Goal: Information Seeking & Learning: Learn about a topic

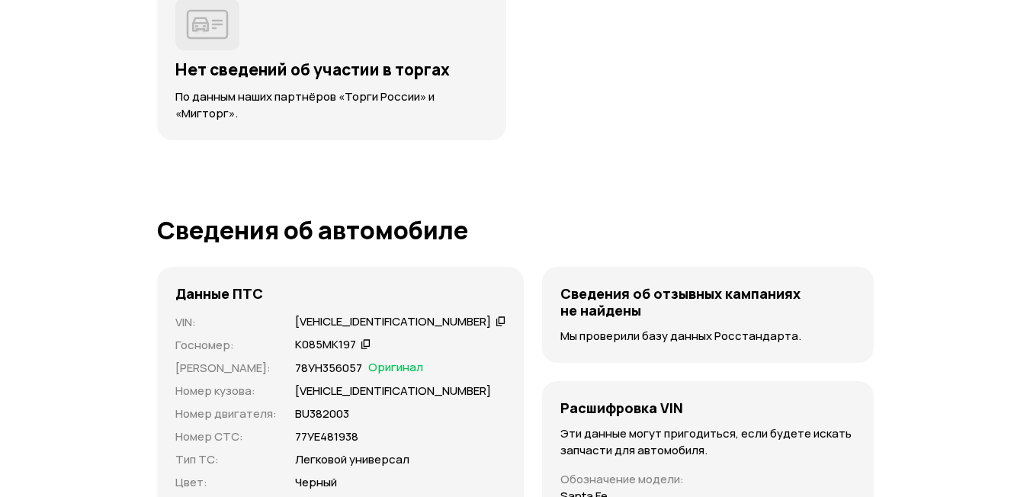
scroll to position [4497, 0]
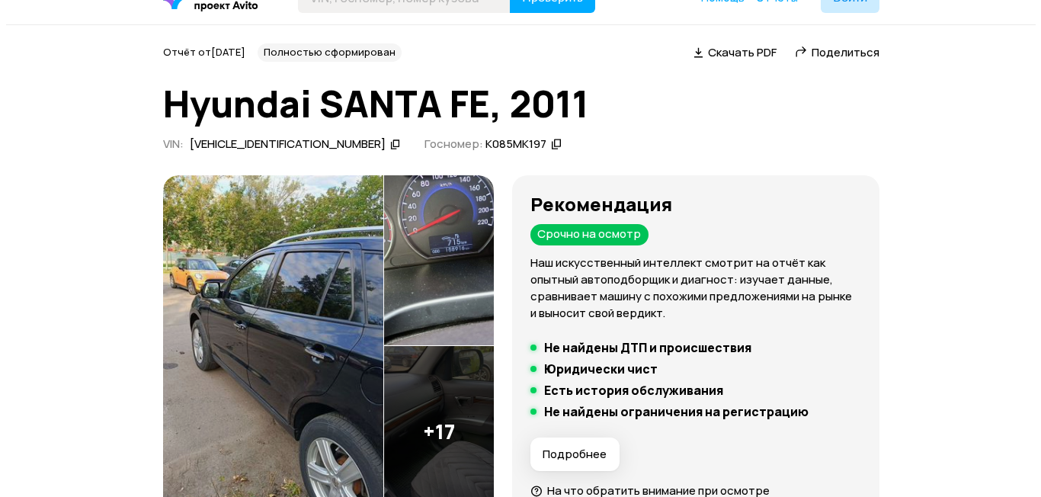
scroll to position [76, 0]
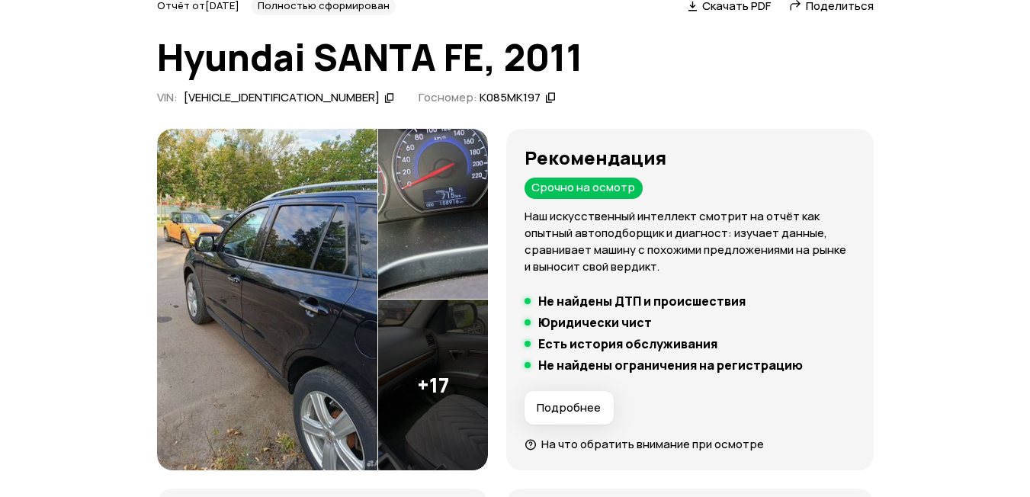
click at [435, 196] on img at bounding box center [433, 214] width 110 height 171
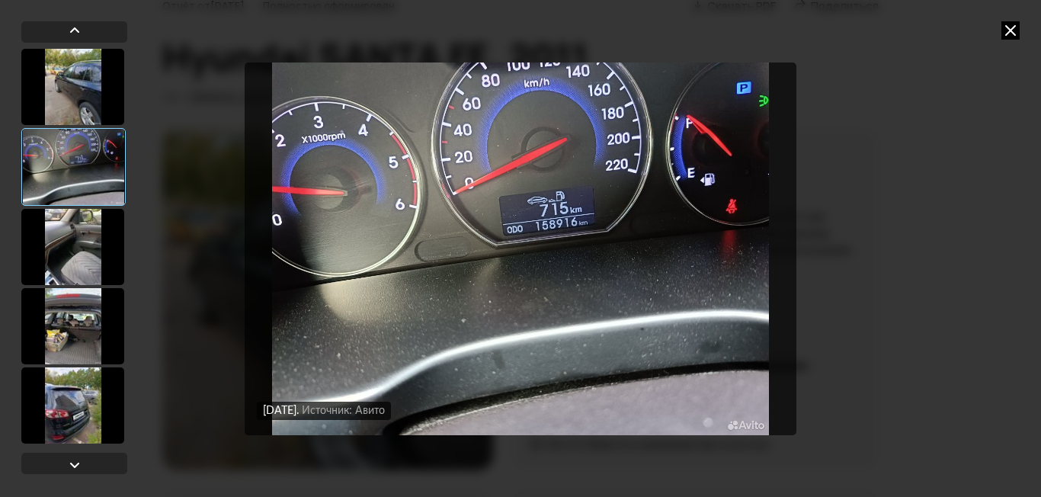
click at [75, 245] on div at bounding box center [72, 247] width 103 height 76
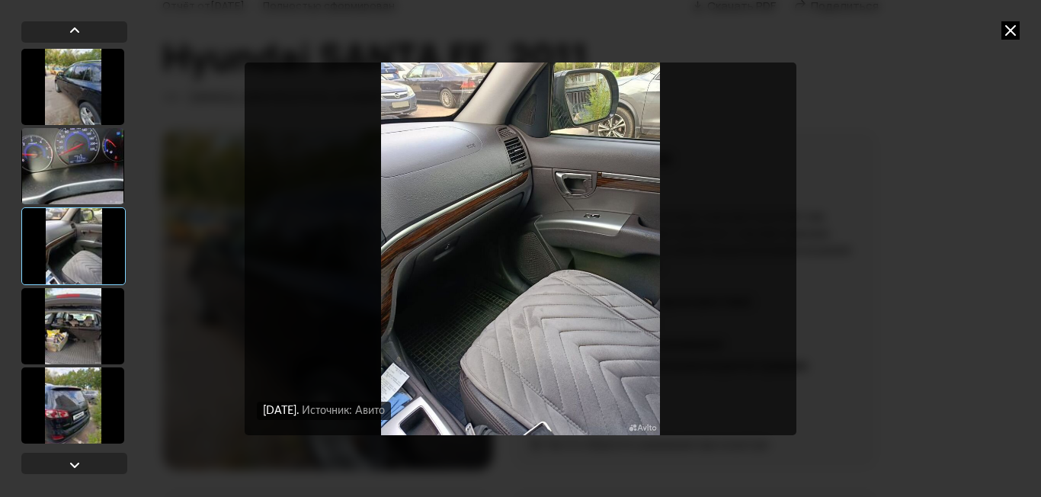
click at [70, 330] on div at bounding box center [72, 326] width 103 height 76
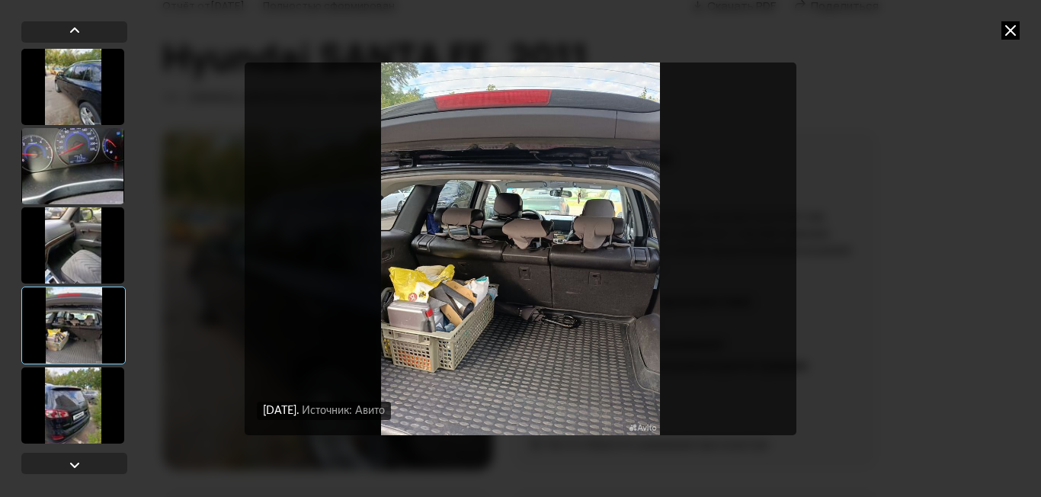
scroll to position [152, 0]
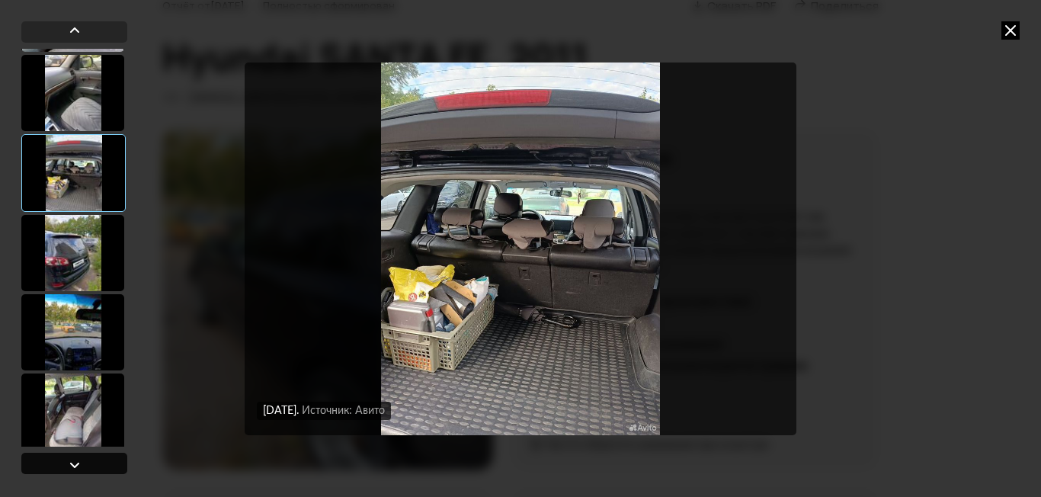
click at [72, 463] on div at bounding box center [75, 465] width 18 height 18
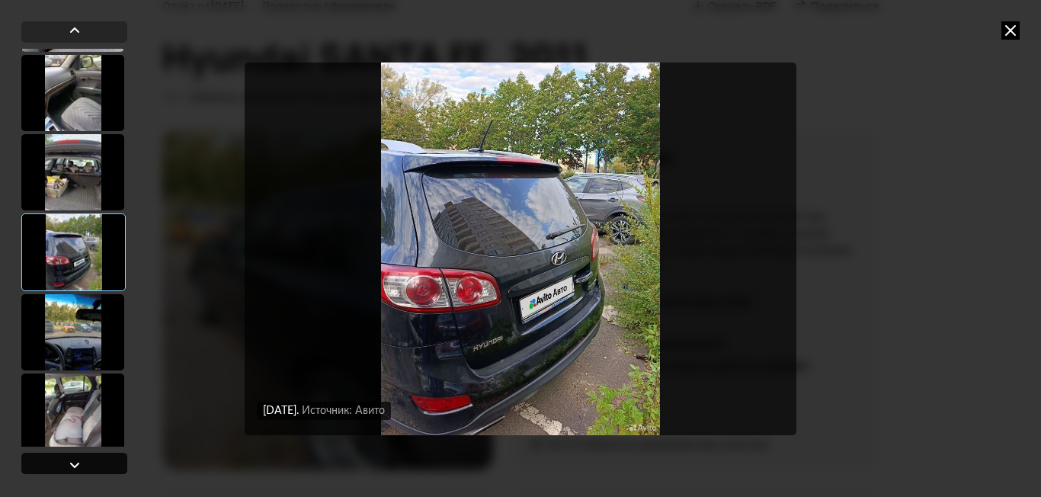
click at [72, 463] on div at bounding box center [75, 465] width 18 height 18
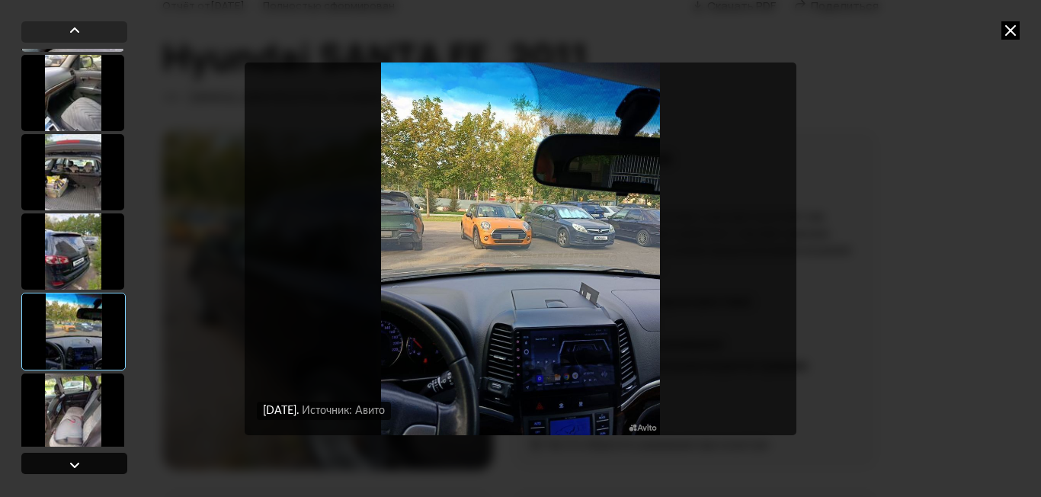
click at [72, 463] on div at bounding box center [75, 465] width 18 height 18
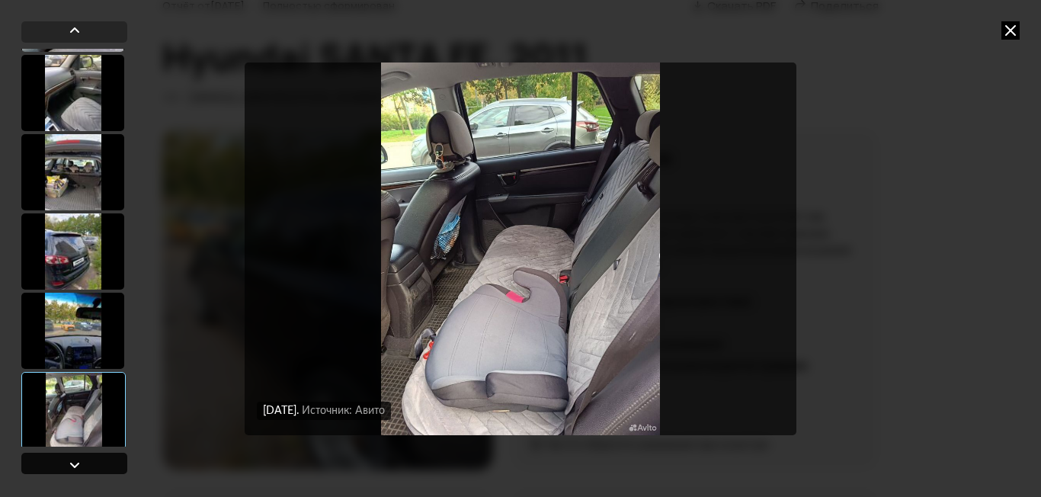
click at [72, 463] on div at bounding box center [75, 465] width 18 height 18
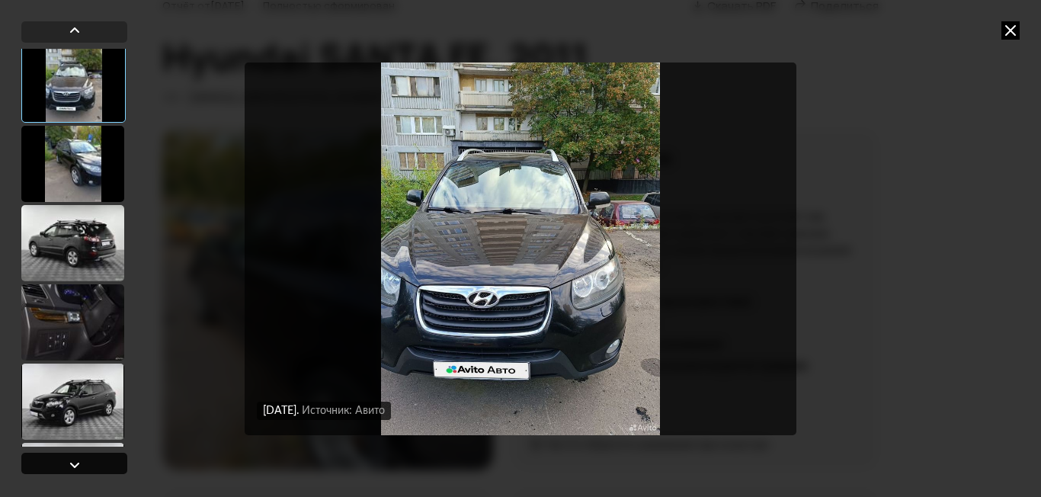
scroll to position [557, 0]
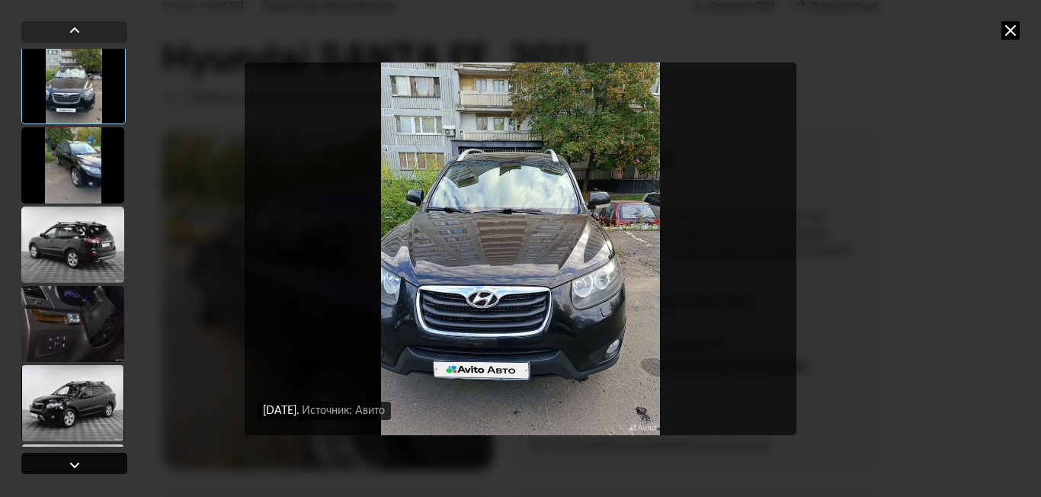
click at [72, 463] on div at bounding box center [75, 465] width 18 height 18
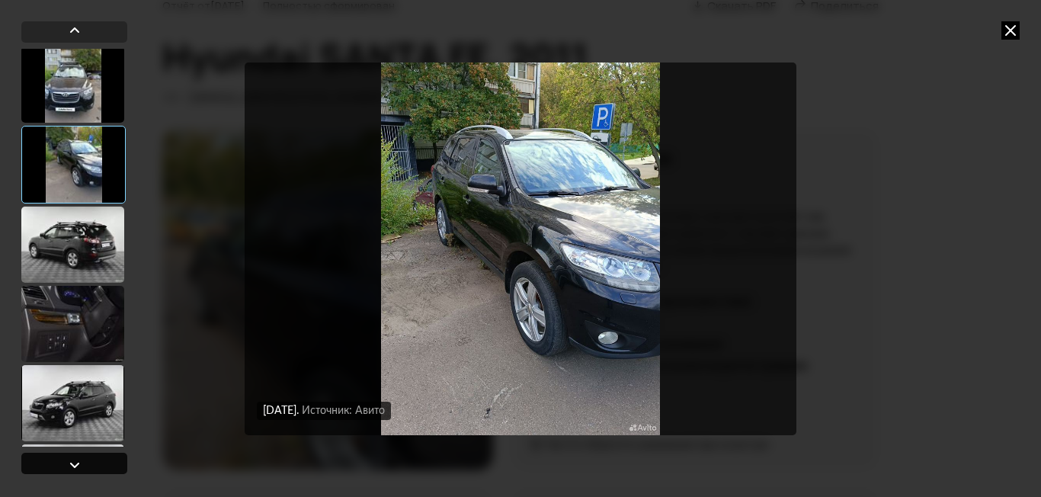
click at [72, 463] on div at bounding box center [75, 465] width 18 height 18
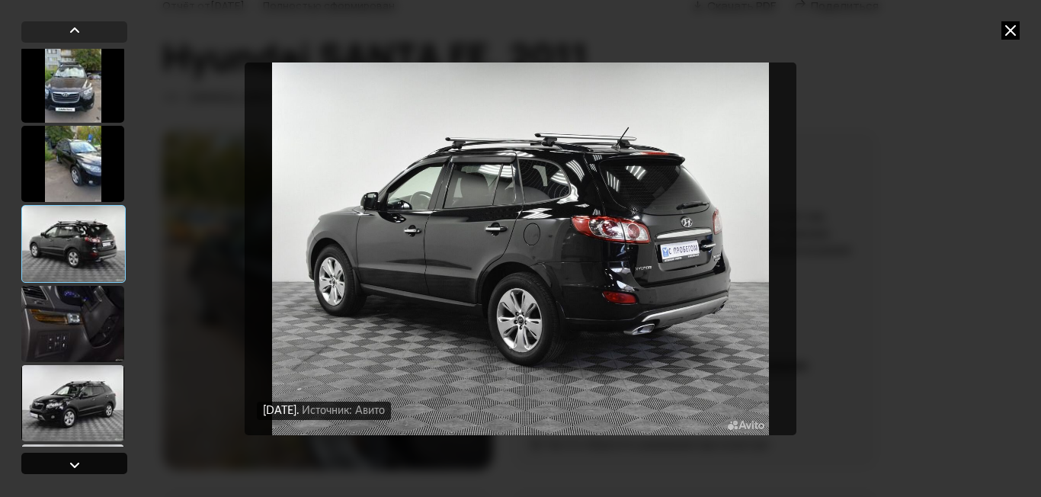
click at [72, 463] on div at bounding box center [75, 465] width 18 height 18
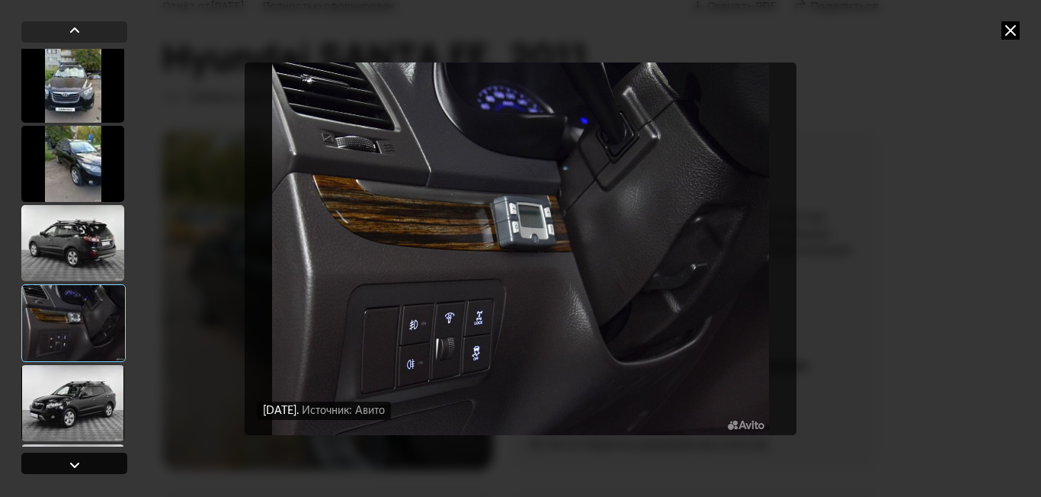
click at [72, 463] on div at bounding box center [75, 465] width 18 height 18
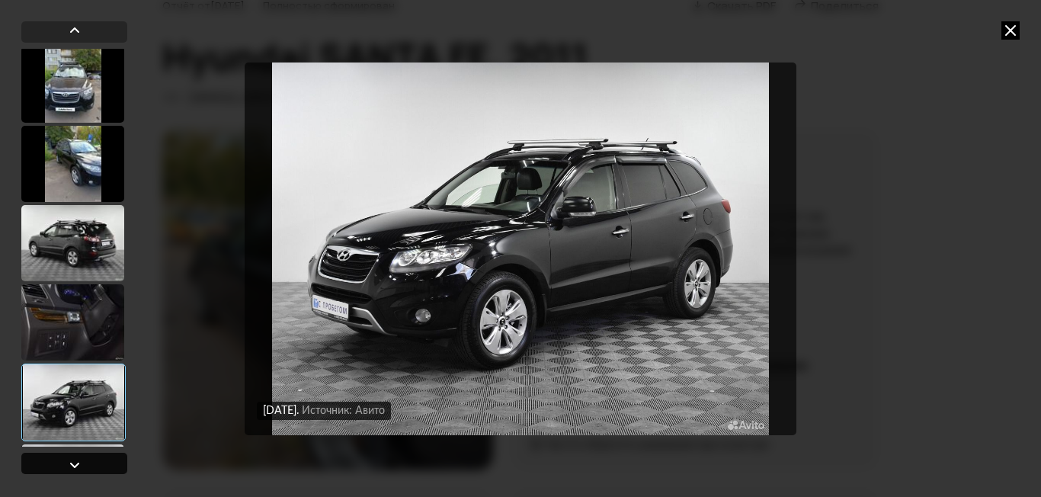
click at [72, 463] on div at bounding box center [75, 465] width 18 height 18
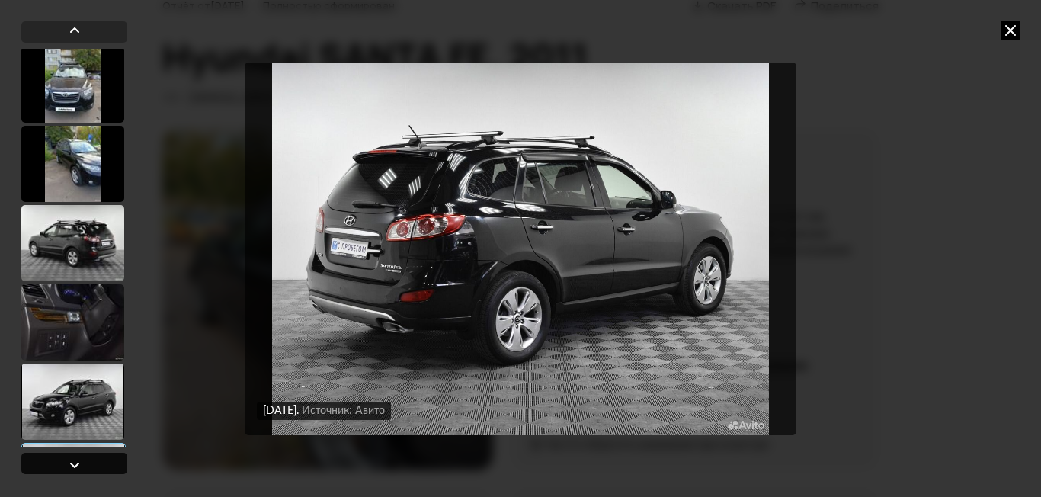
click at [72, 463] on div at bounding box center [75, 465] width 18 height 18
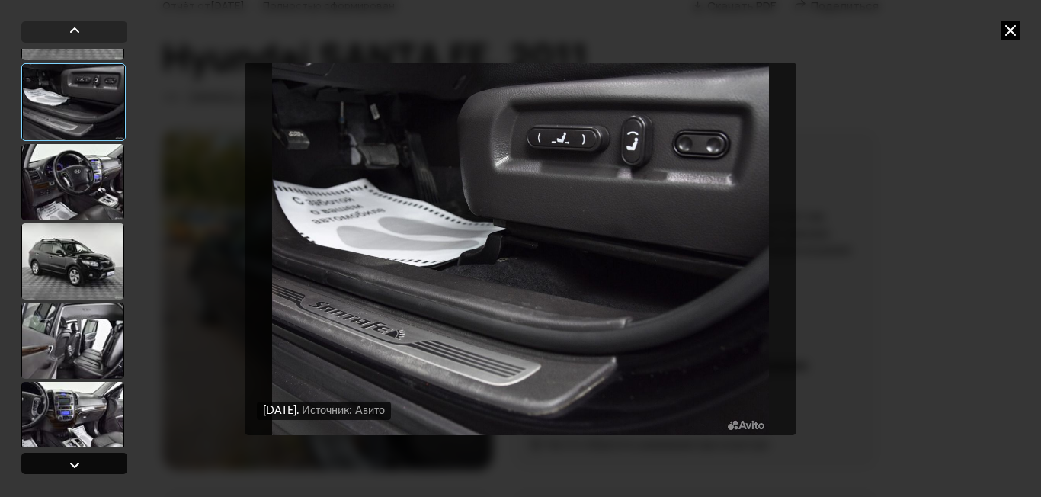
click at [72, 463] on div at bounding box center [75, 465] width 18 height 18
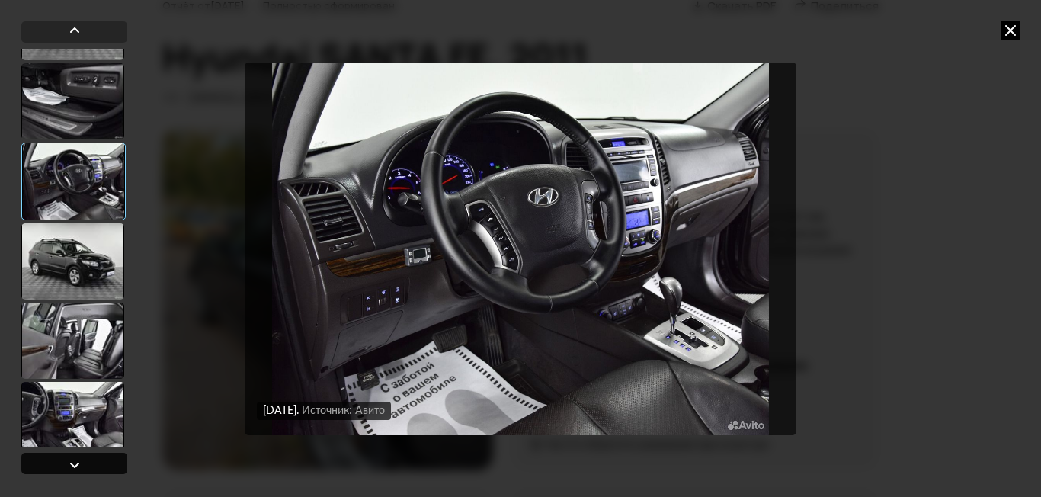
click at [72, 463] on div at bounding box center [75, 465] width 18 height 18
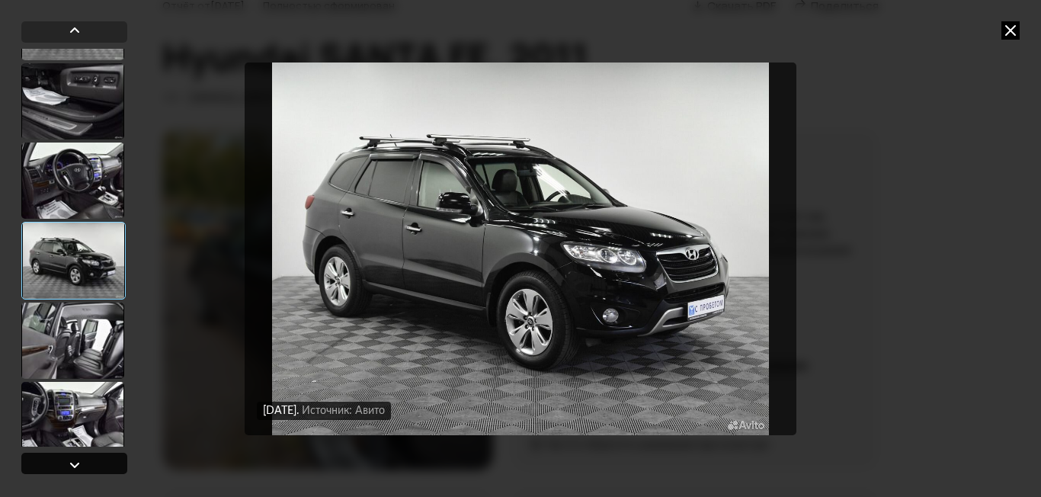
click at [72, 463] on div at bounding box center [75, 465] width 18 height 18
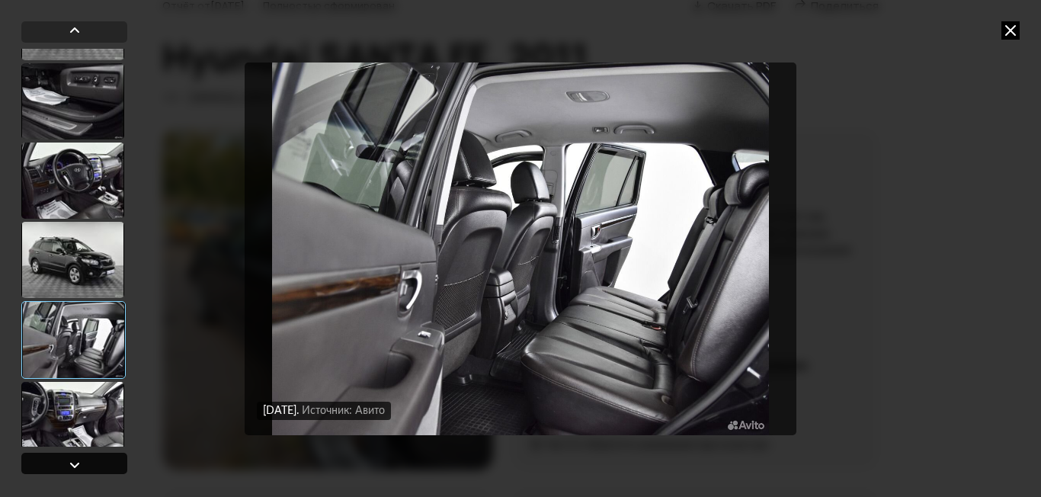
click at [72, 463] on div at bounding box center [75, 465] width 18 height 18
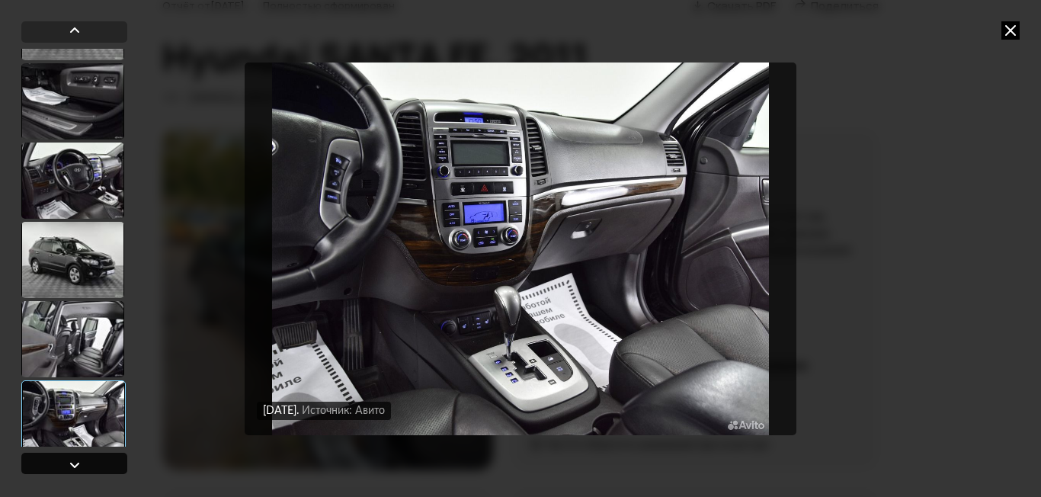
click at [72, 463] on div at bounding box center [75, 465] width 18 height 18
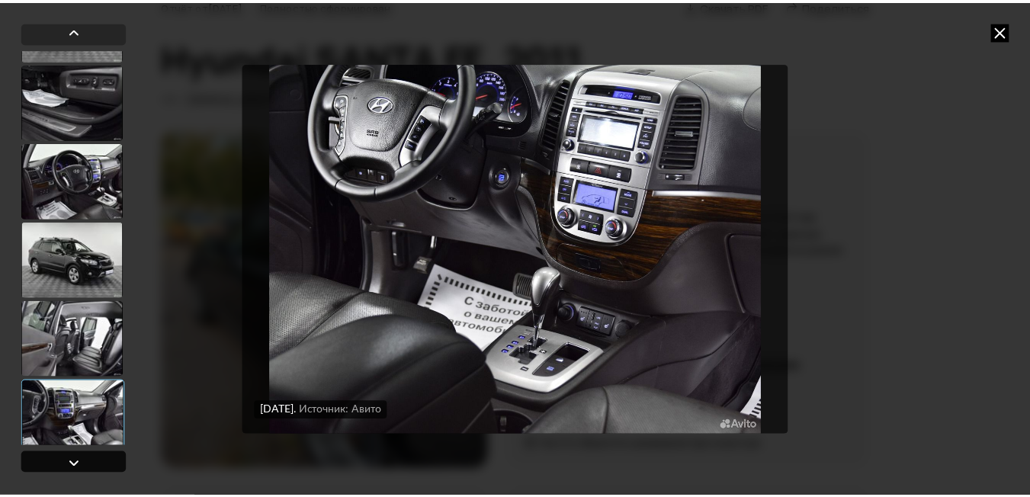
scroll to position [1189, 0]
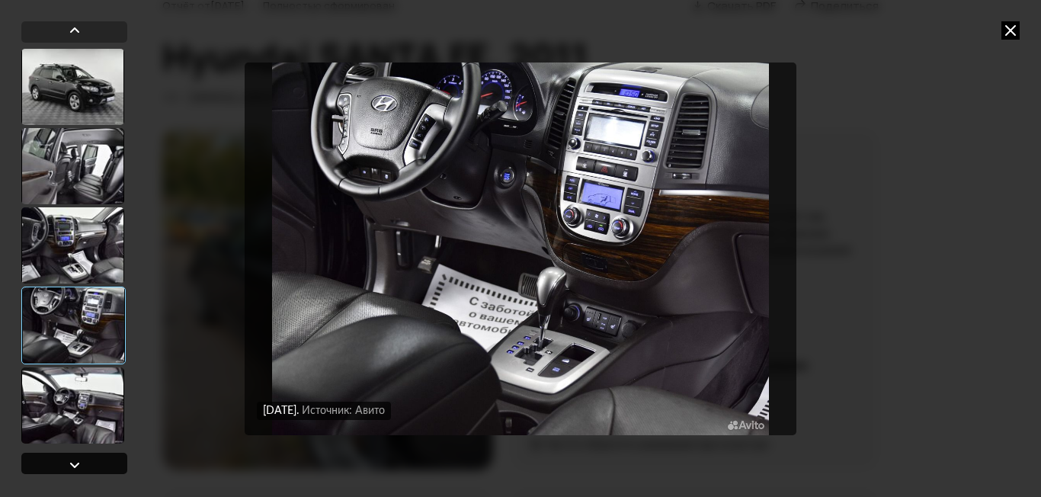
click at [72, 463] on div at bounding box center [75, 465] width 18 height 18
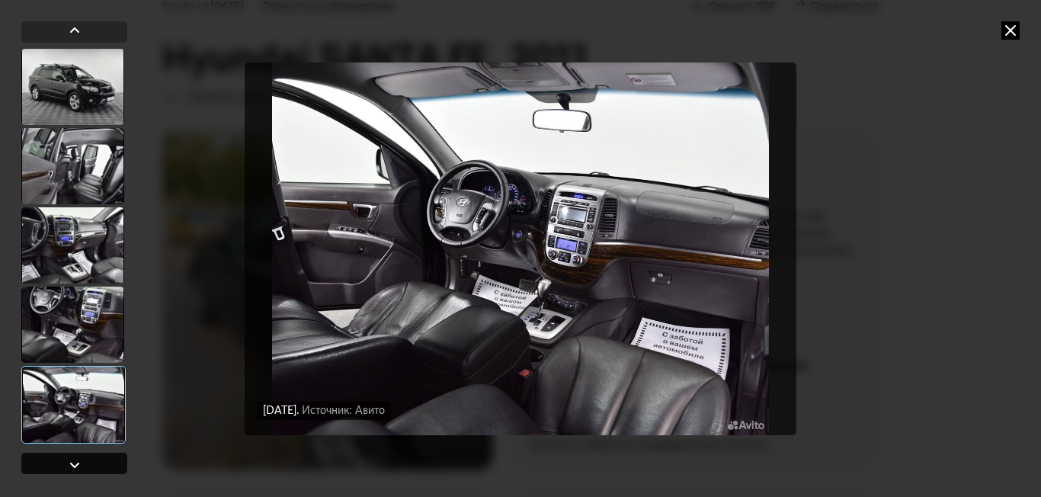
click at [72, 463] on div at bounding box center [75, 465] width 18 height 18
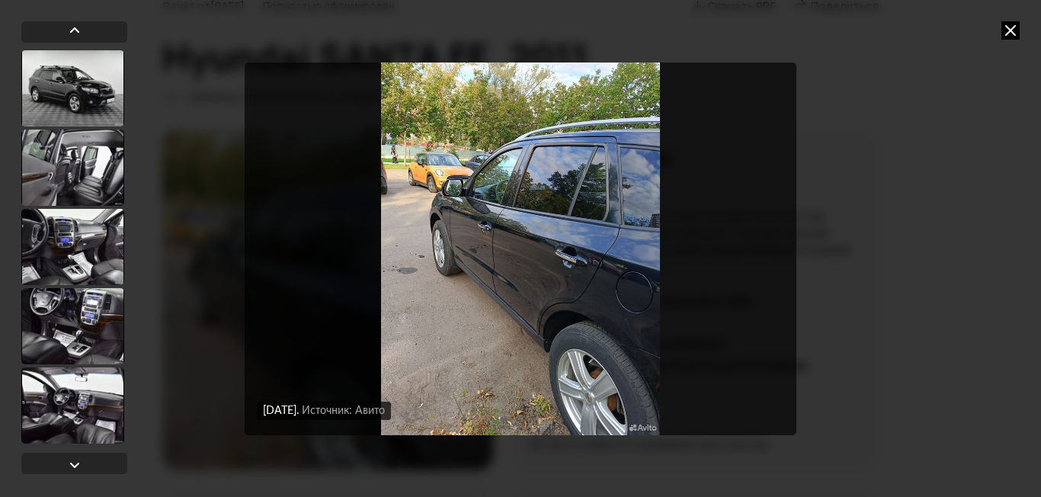
click at [1010, 30] on icon at bounding box center [1010, 30] width 18 height 18
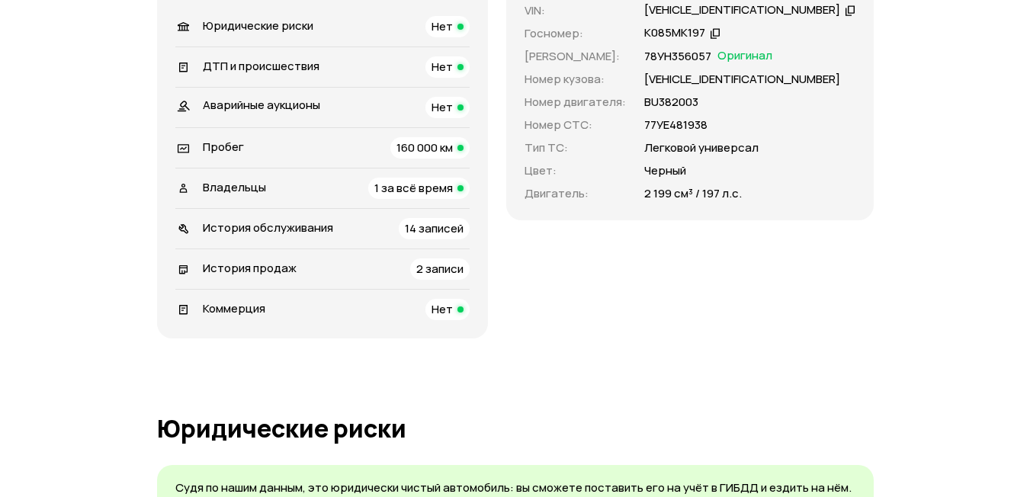
scroll to position [534, 0]
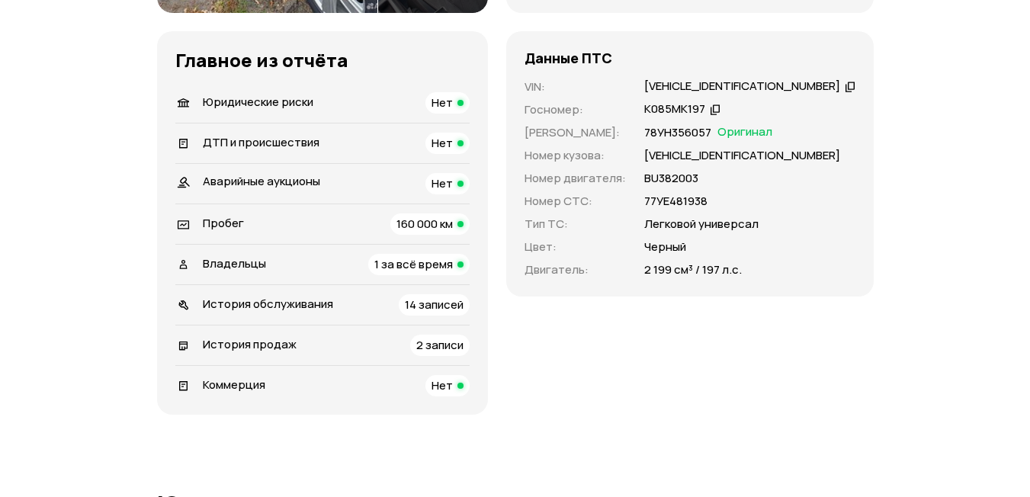
click at [317, 267] on div "Владельцы 1 за всё время" at bounding box center [322, 264] width 294 height 21
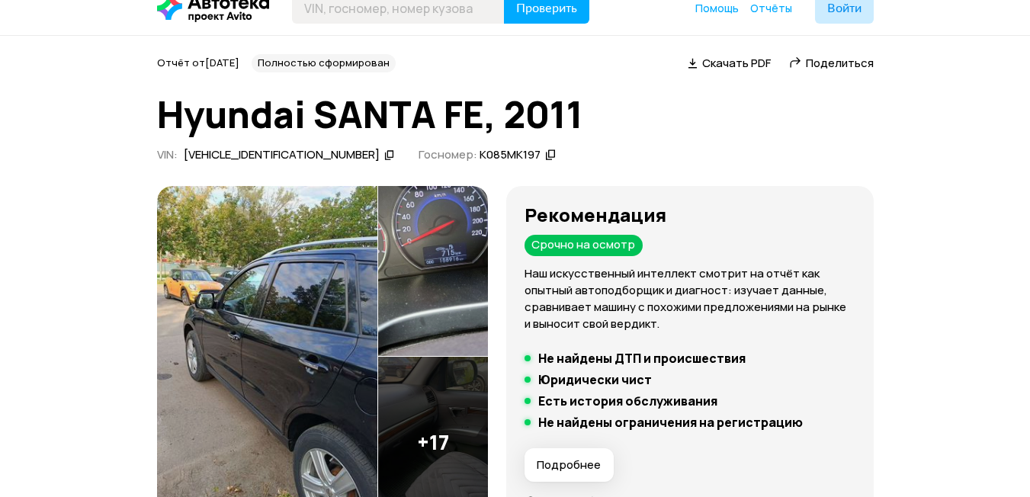
scroll to position [0, 0]
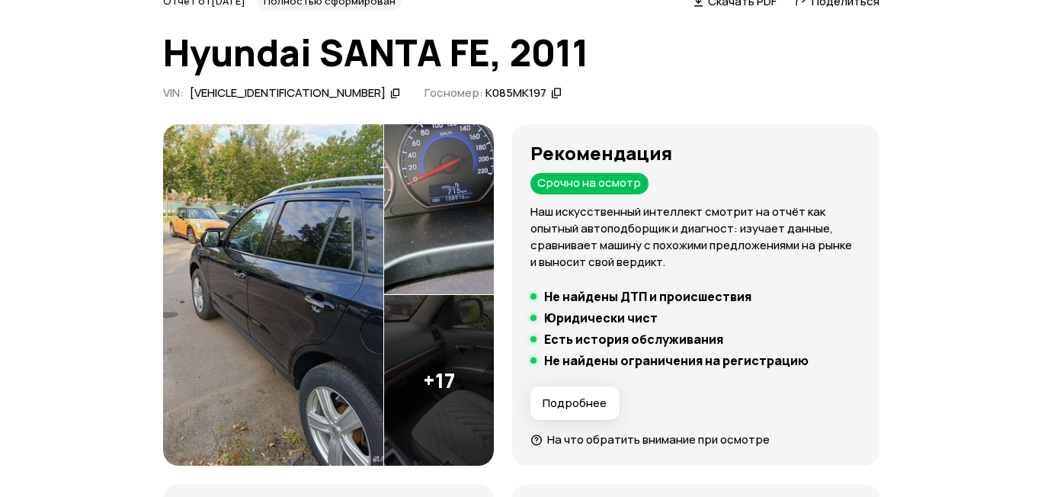
scroll to position [152, 0]
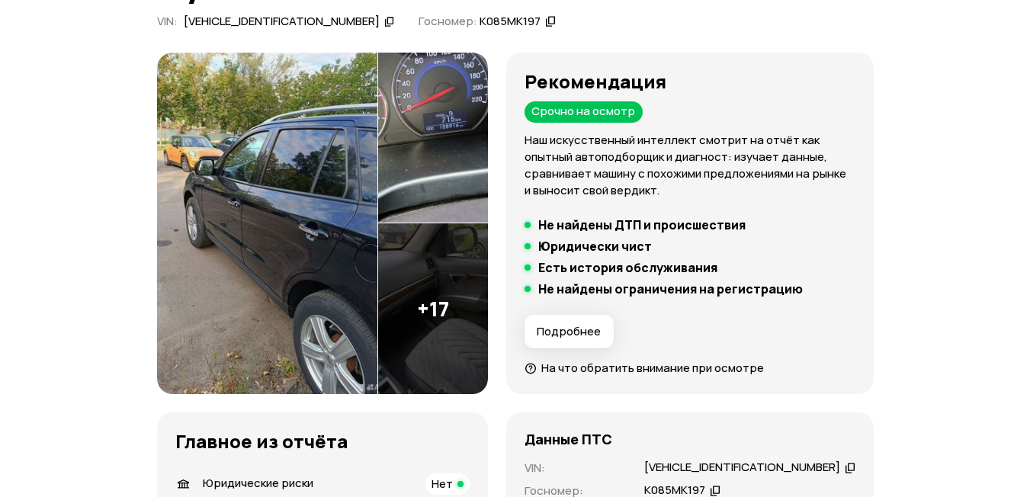
click at [593, 332] on span "Подробнее" at bounding box center [569, 331] width 64 height 15
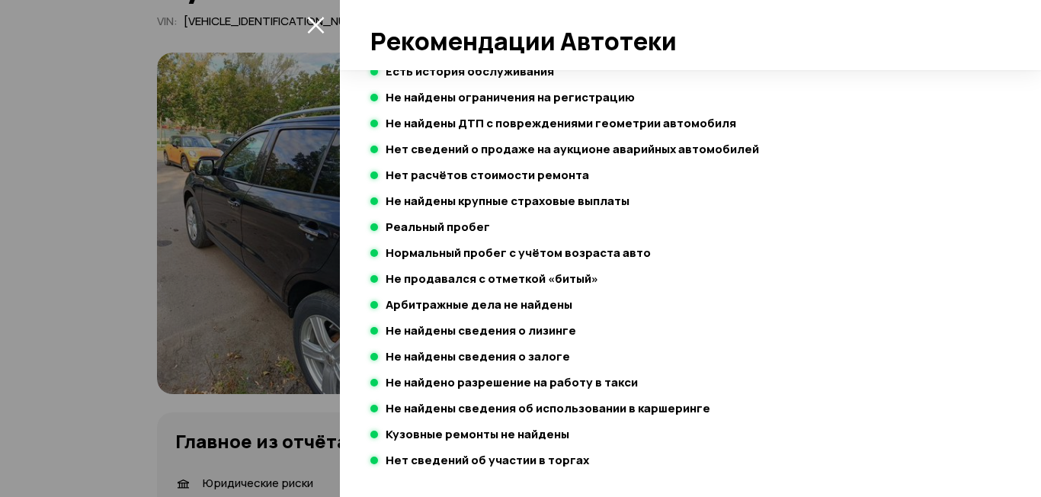
scroll to position [244, 0]
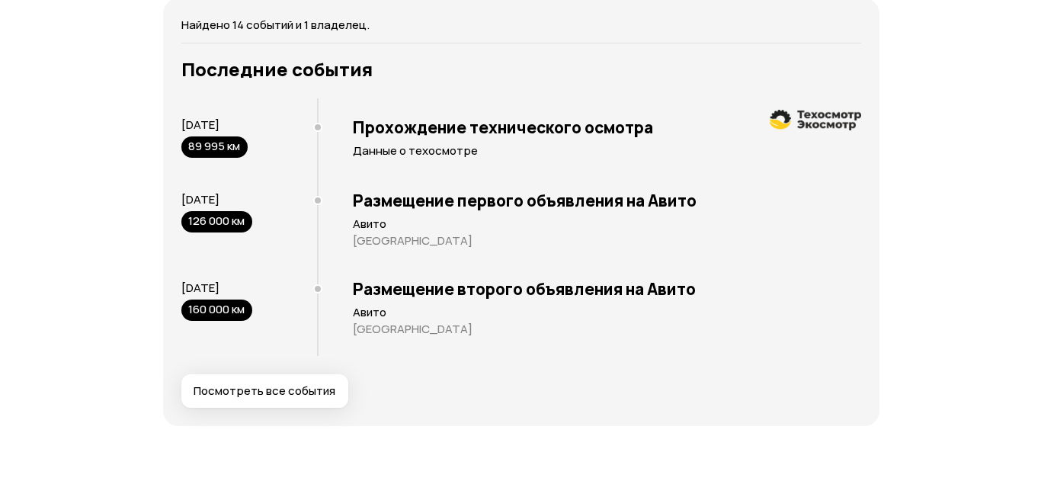
scroll to position [2972, 0]
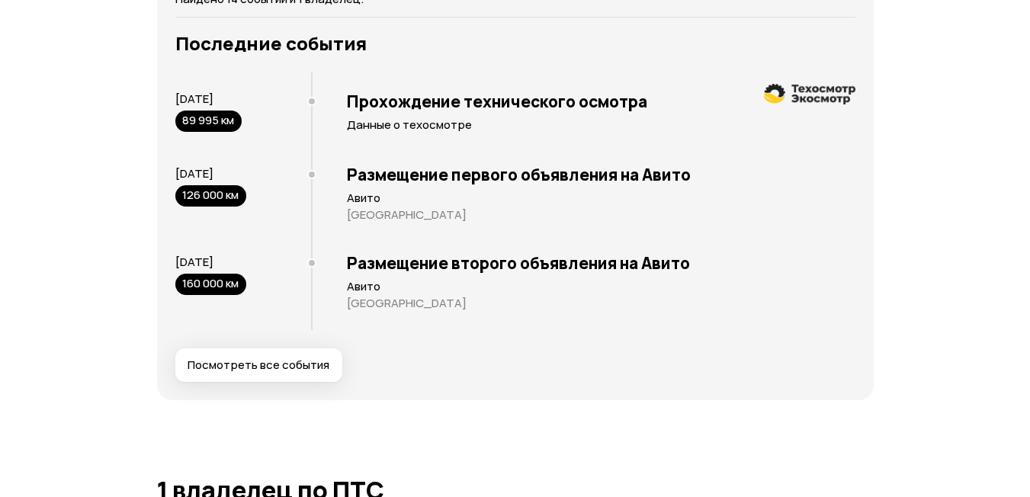
click at [260, 367] on span "Посмотреть все события" at bounding box center [258, 364] width 142 height 15
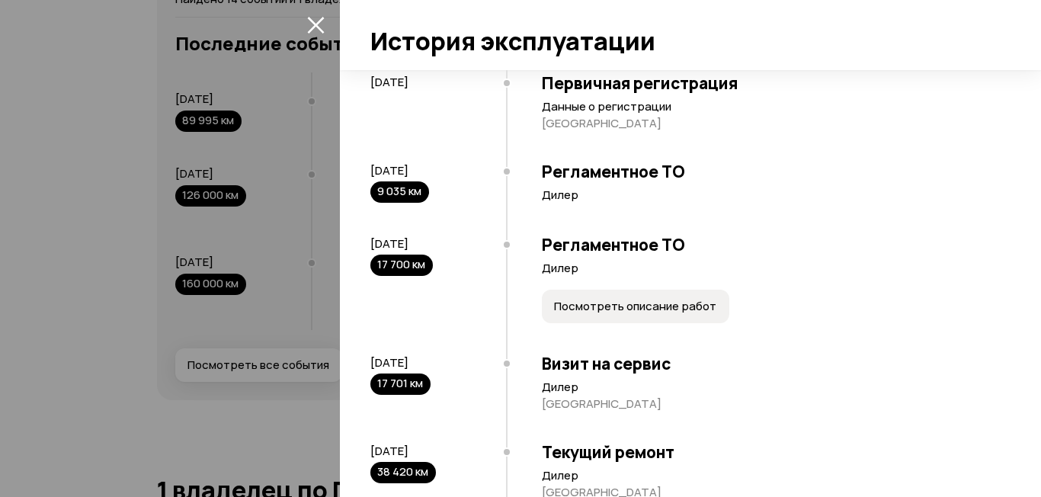
scroll to position [236, 0]
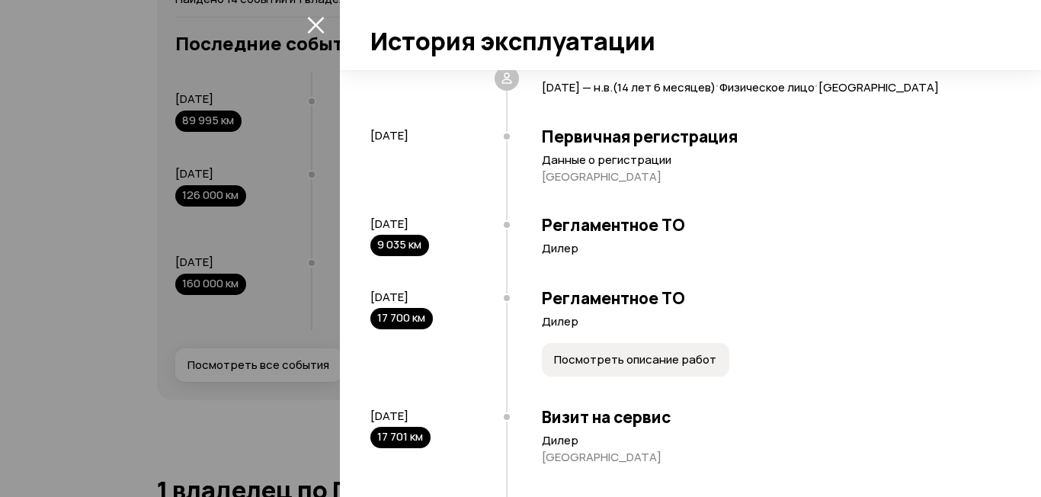
click at [603, 362] on span "Посмотреть описание работ" at bounding box center [635, 359] width 162 height 15
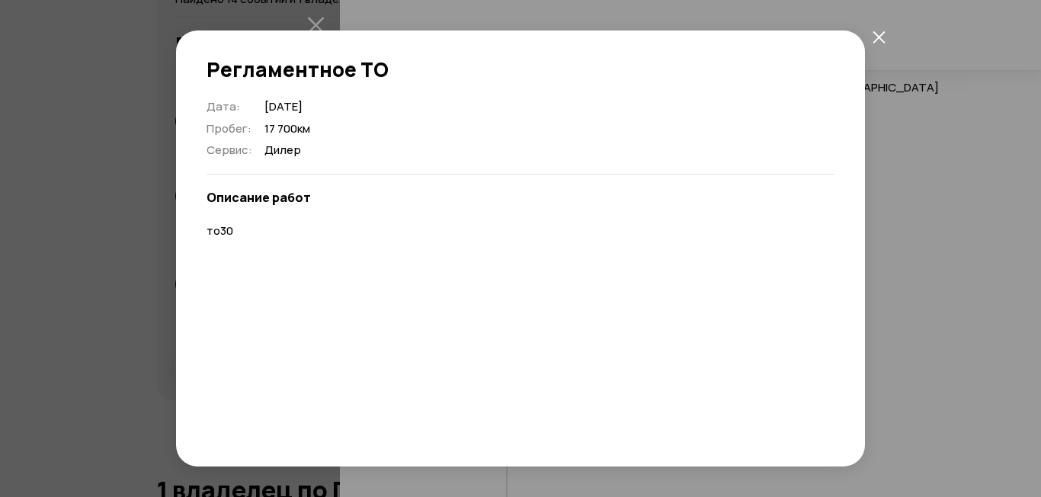
click at [878, 36] on icon "закрыть" at bounding box center [879, 36] width 12 height 12
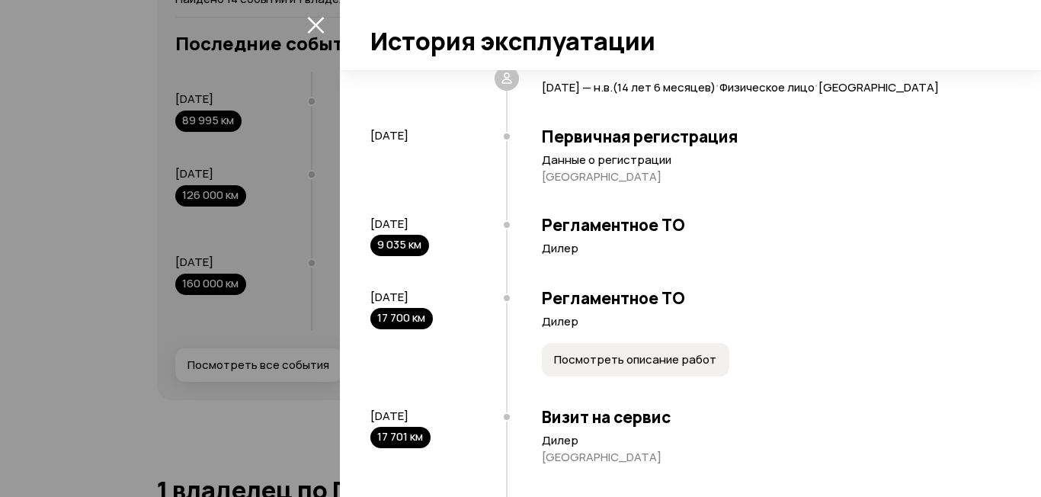
click at [613, 362] on span "Посмотреть описание работ" at bounding box center [635, 359] width 162 height 15
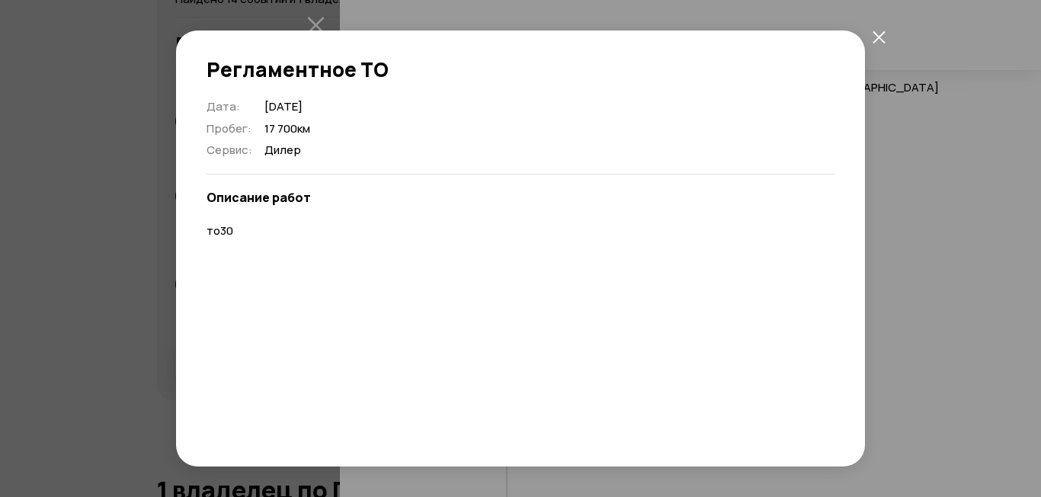
click at [876, 36] on icon "закрыть" at bounding box center [879, 36] width 13 height 13
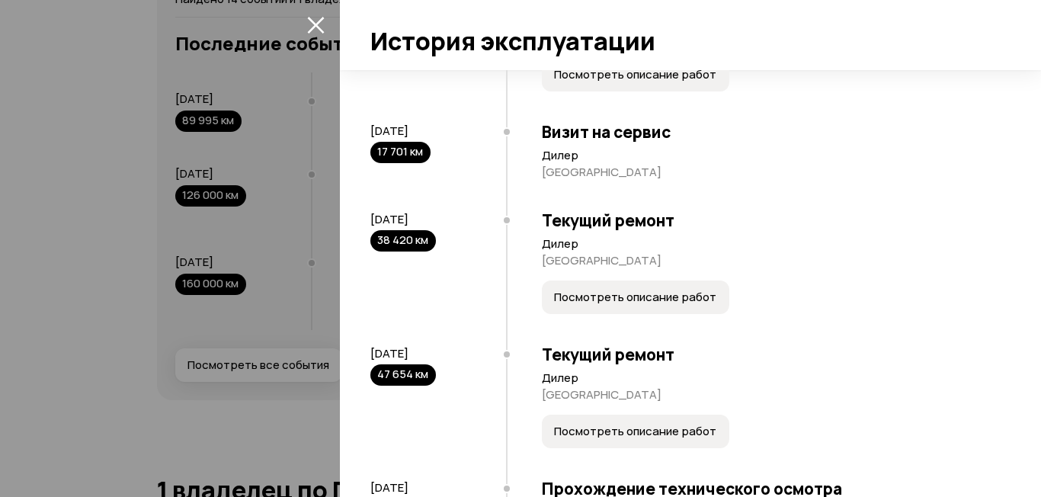
scroll to position [617, 0]
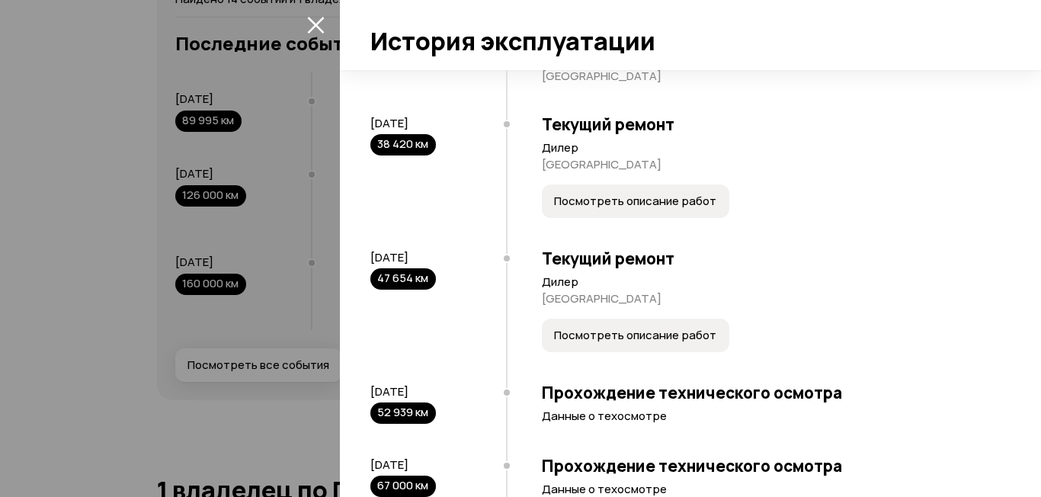
click at [613, 204] on span "Посмотреть описание работ" at bounding box center [635, 201] width 162 height 15
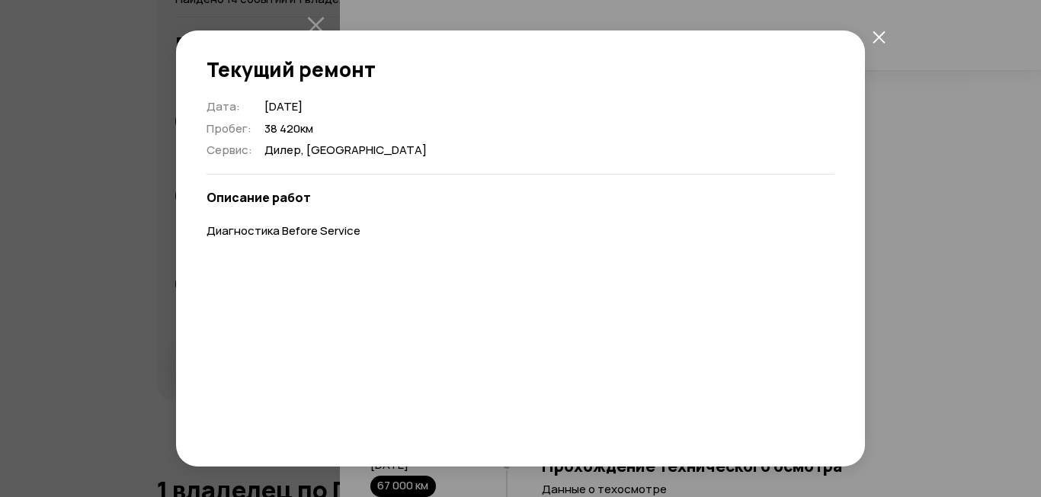
click at [880, 35] on icon "закрыть" at bounding box center [879, 36] width 12 height 12
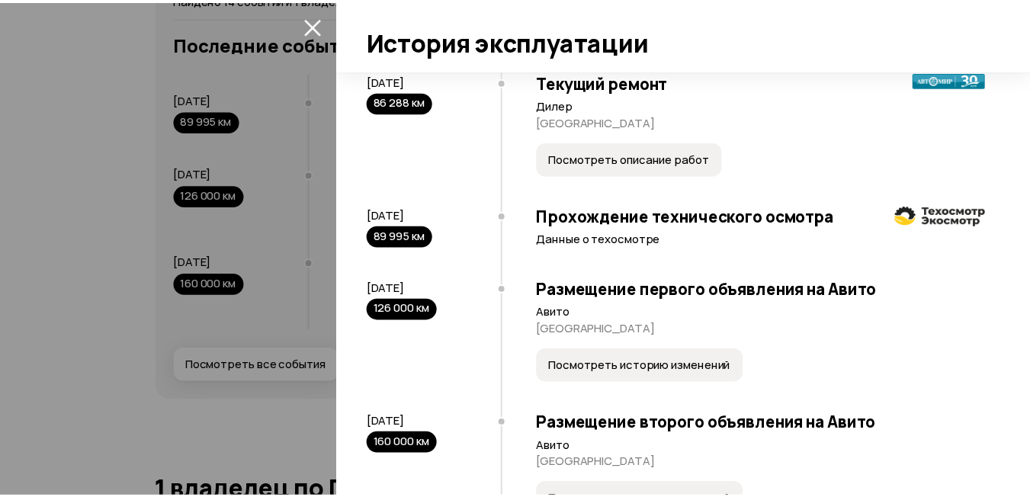
scroll to position [1144, 0]
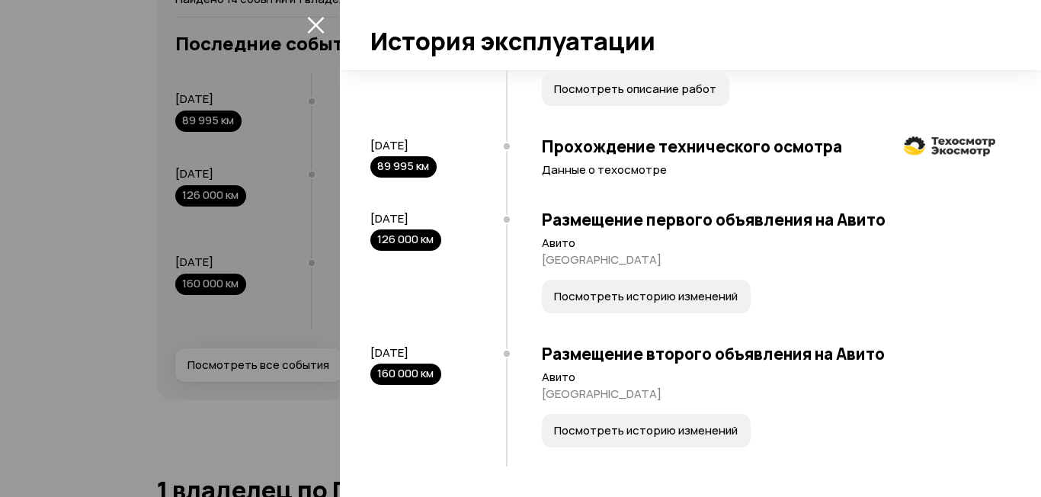
click at [625, 432] on span "Посмотреть историю изменений" at bounding box center [646, 430] width 184 height 15
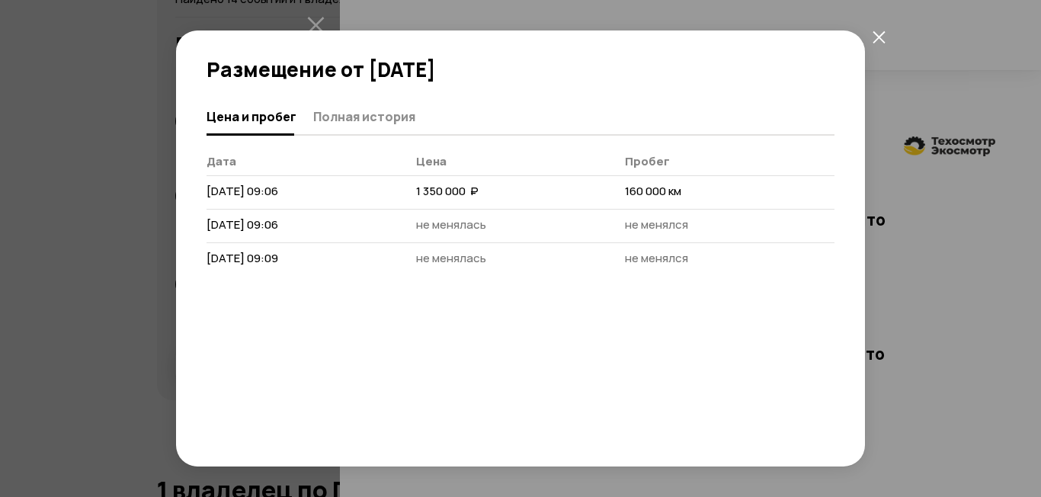
click at [878, 37] on icon "закрыть" at bounding box center [879, 36] width 12 height 12
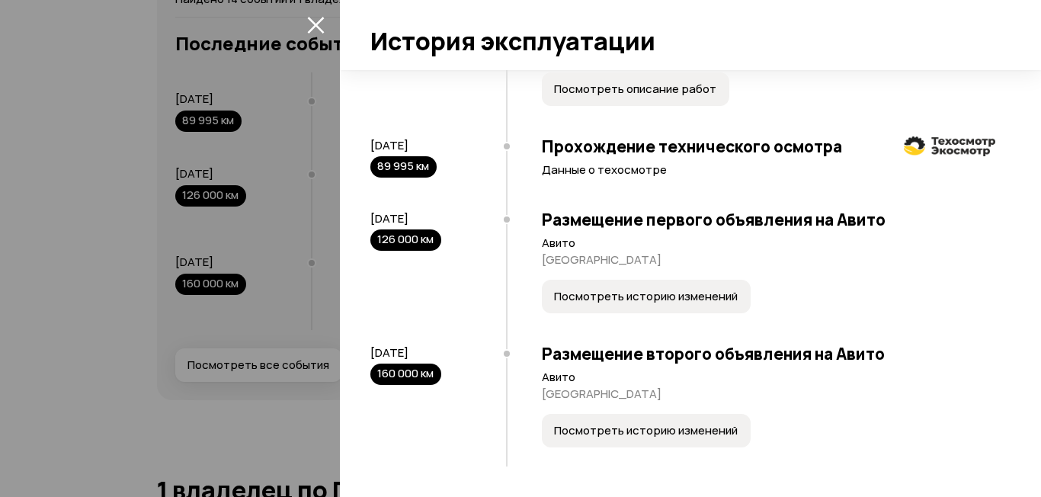
click at [318, 24] on icon "закрыть" at bounding box center [315, 25] width 17 height 17
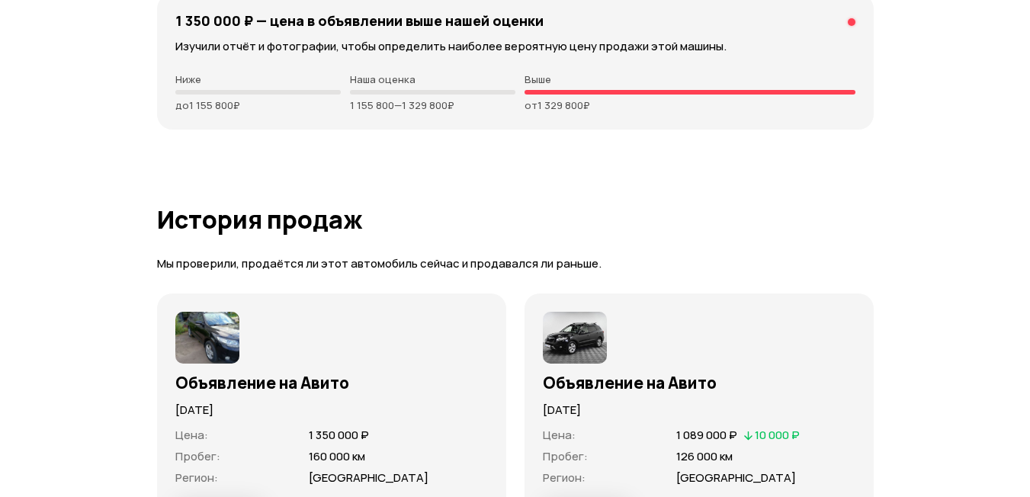
scroll to position [4116, 0]
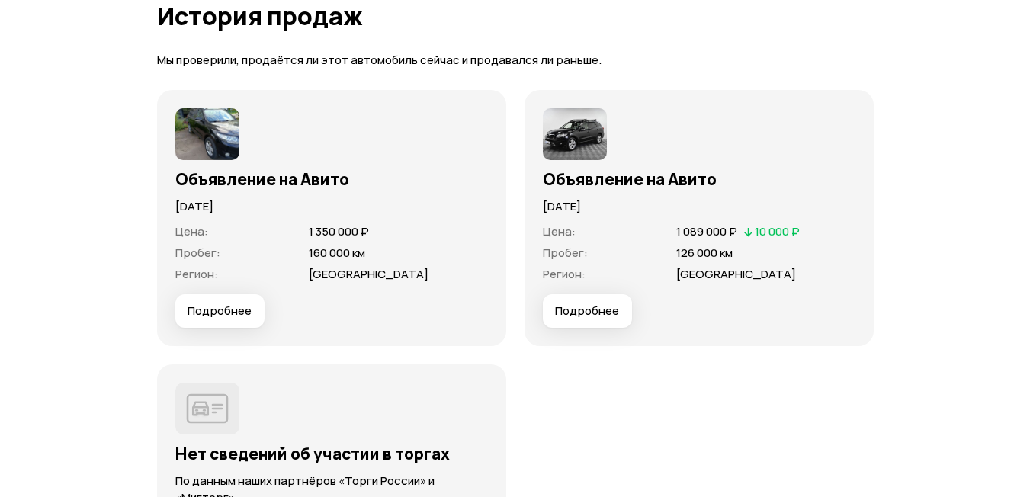
click at [576, 141] on img at bounding box center [575, 134] width 64 height 52
click at [594, 313] on span "Подробнее" at bounding box center [587, 310] width 64 height 15
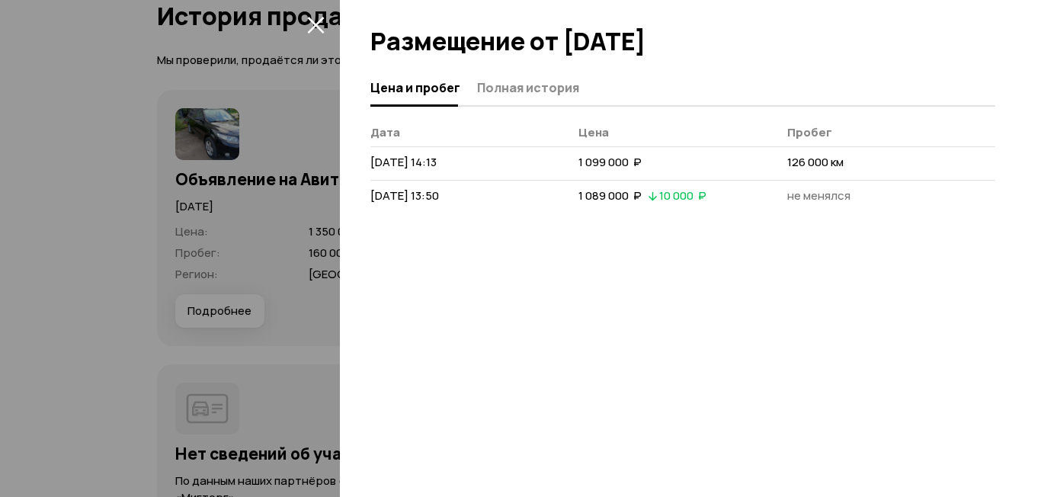
click at [316, 24] on icon "закрыть" at bounding box center [315, 25] width 17 height 17
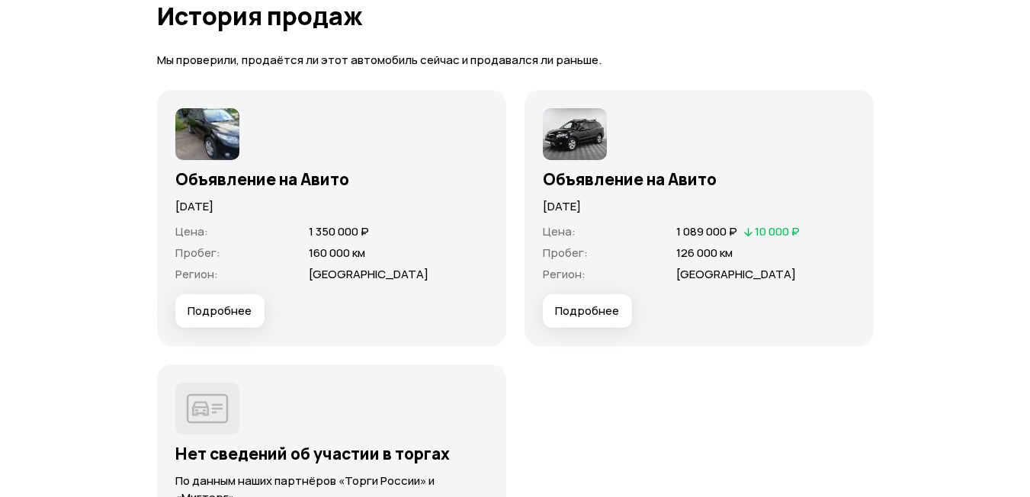
click at [221, 148] on img at bounding box center [207, 134] width 64 height 52
click at [222, 311] on span "Подробнее" at bounding box center [219, 310] width 64 height 15
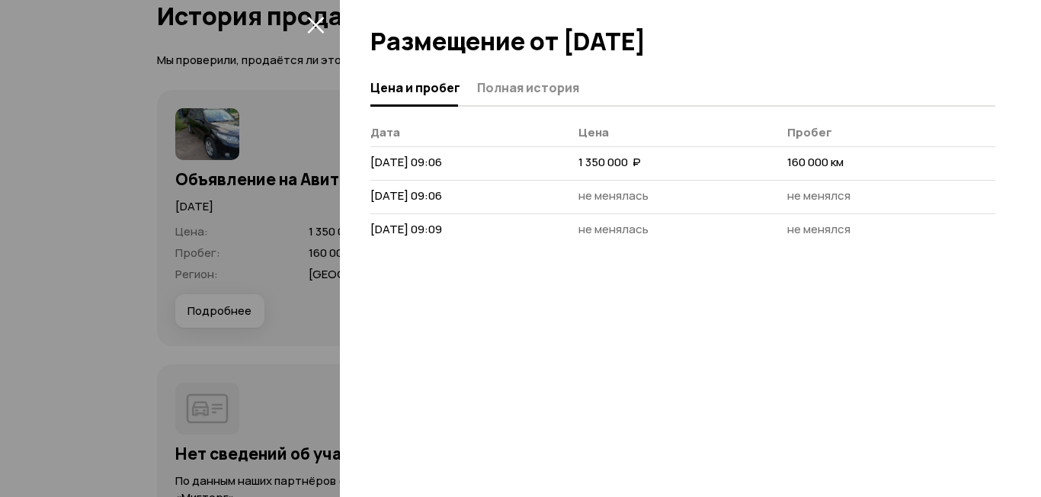
click at [316, 21] on icon "закрыть" at bounding box center [316, 25] width 18 height 18
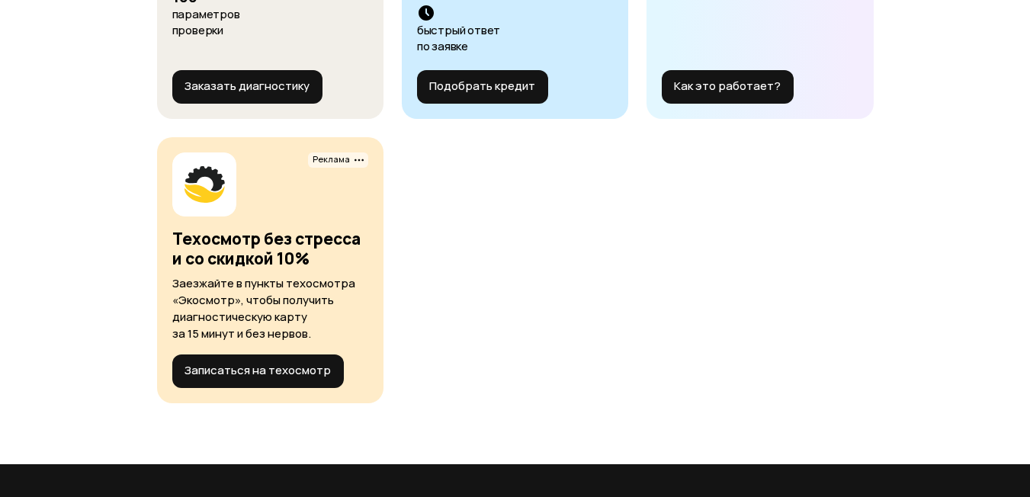
scroll to position [6263, 0]
